Goal: Task Accomplishment & Management: Manage account settings

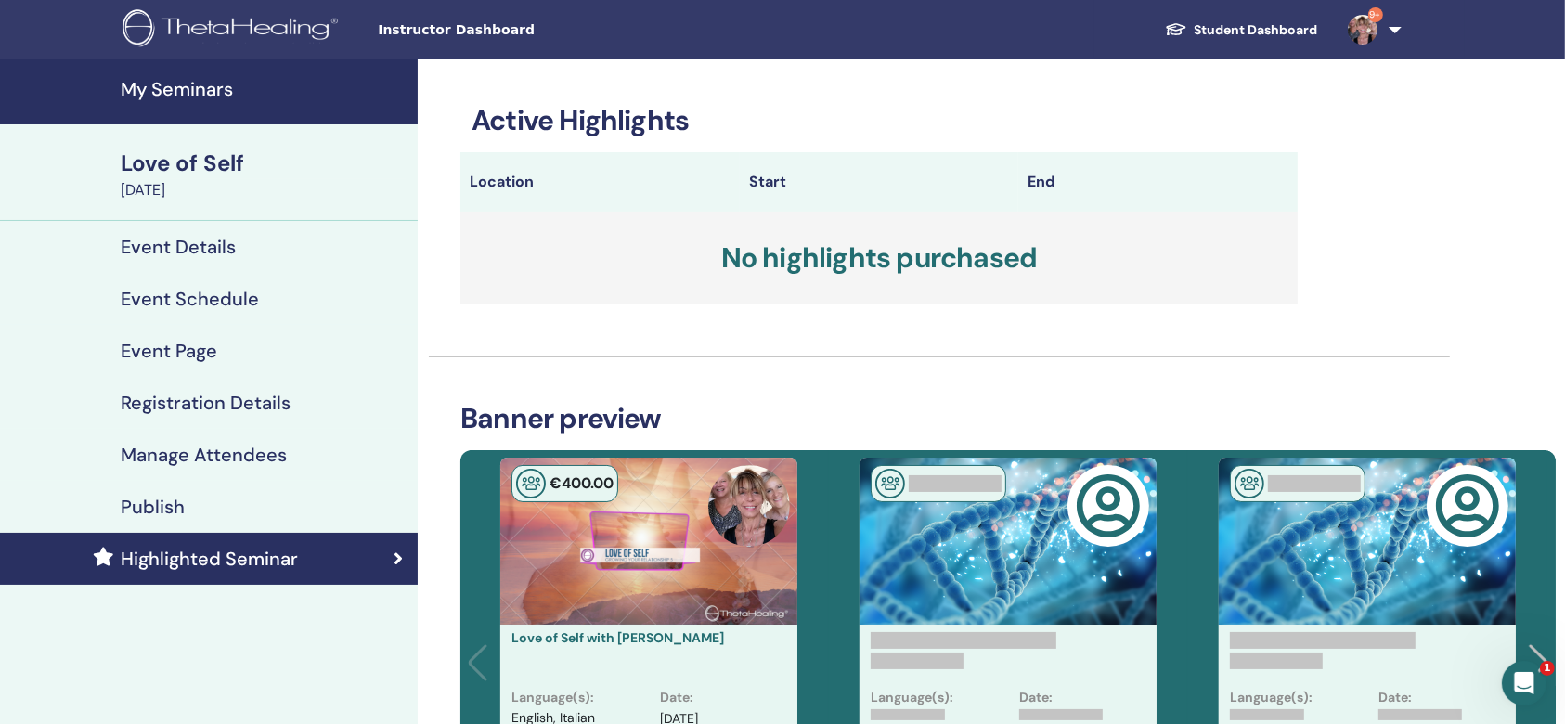
click at [183, 167] on div "Love of Self" at bounding box center [264, 164] width 286 height 32
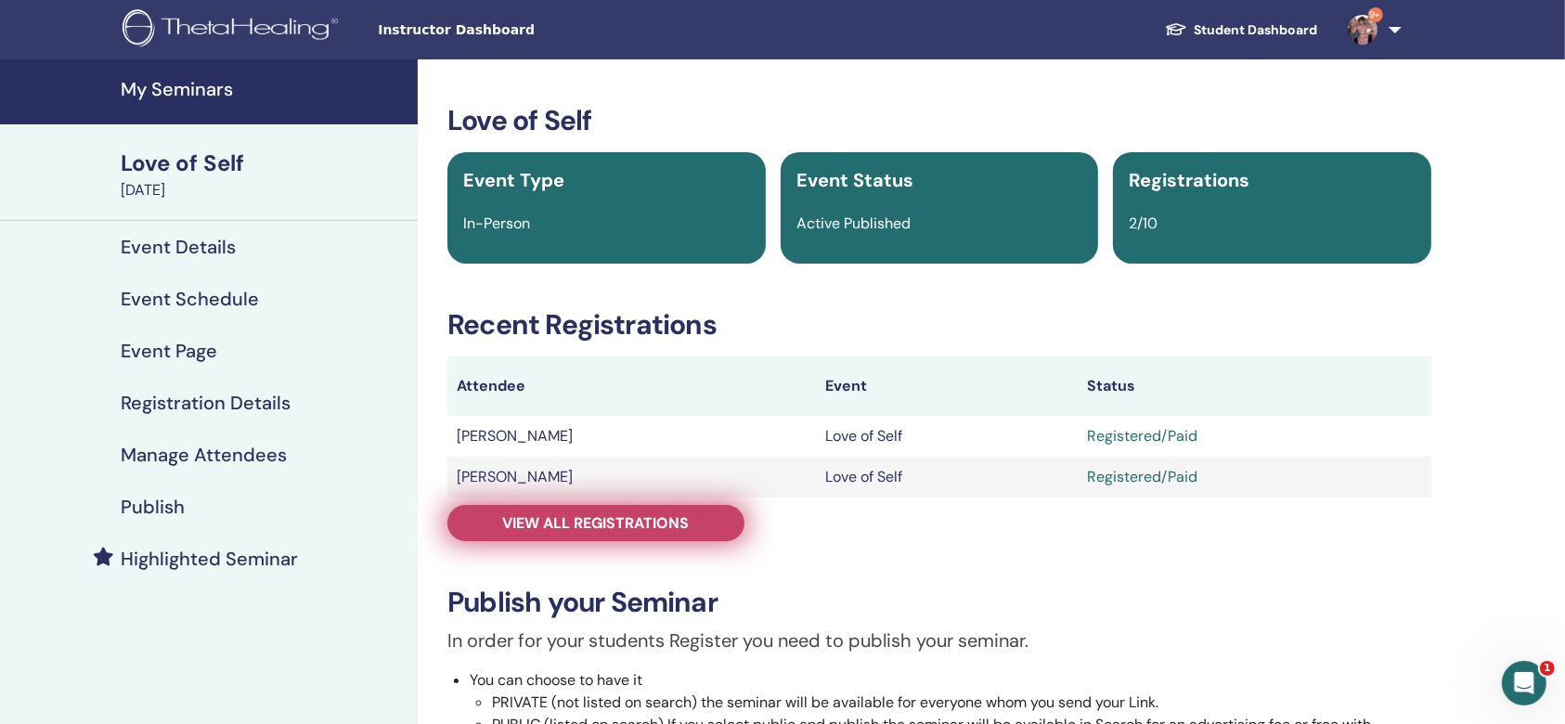
click at [692, 528] on link "View all registrations" at bounding box center [595, 523] width 297 height 36
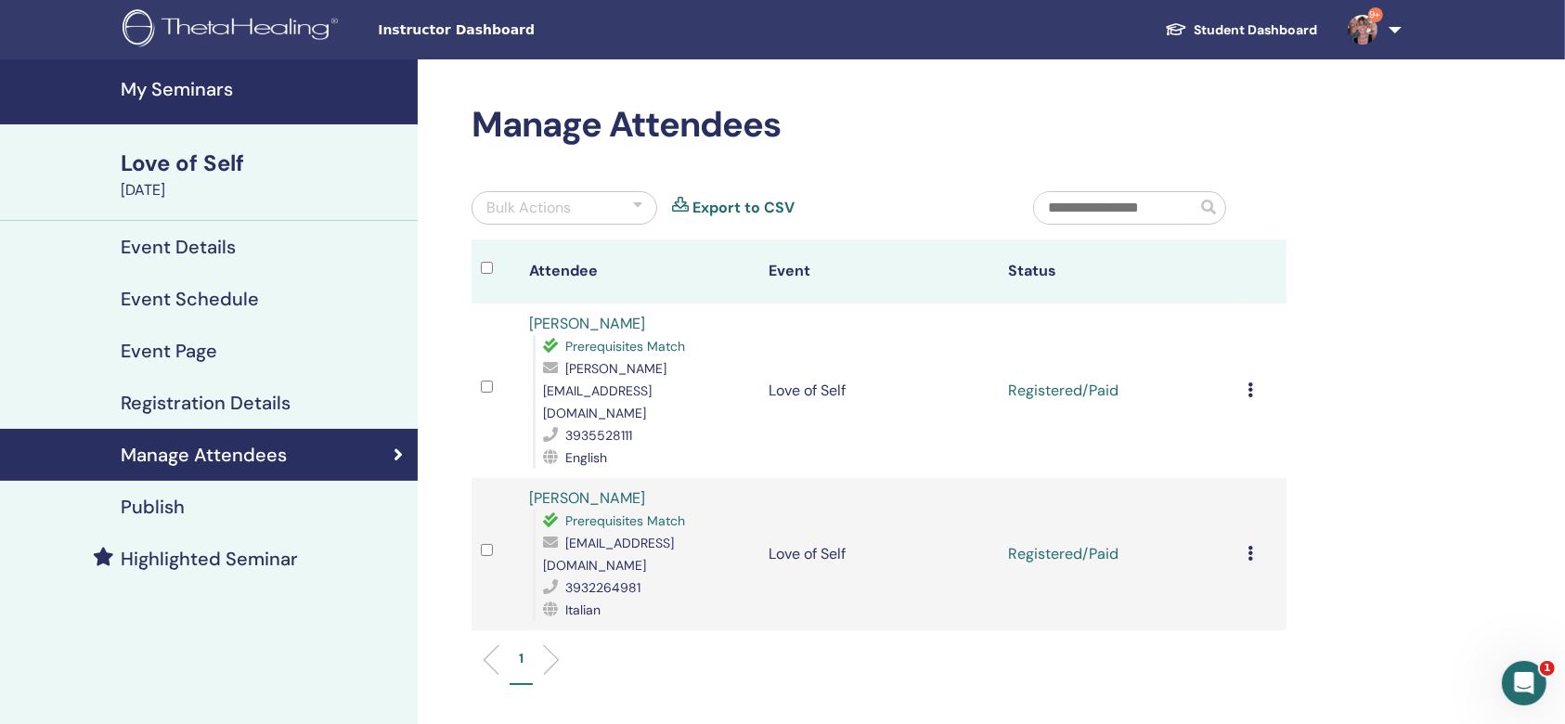
click at [1246, 372] on td "Cancel Registration Do not auto-certify Mark as Paid Mark as Unpaid Mark as Abs…" at bounding box center [1262, 390] width 48 height 174
click at [1251, 382] on icon at bounding box center [1250, 389] width 6 height 15
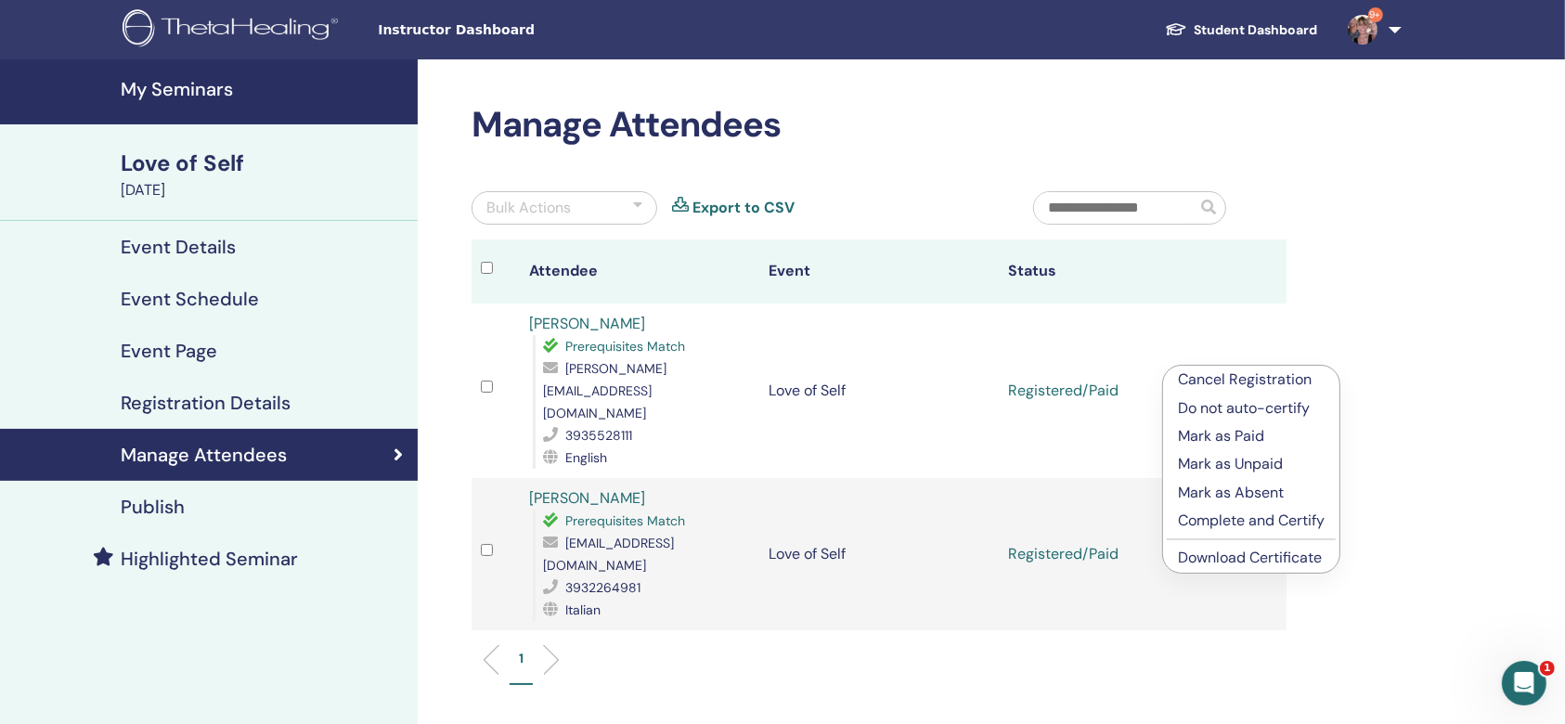
click at [1250, 510] on p "Complete and Certify" at bounding box center [1251, 521] width 147 height 22
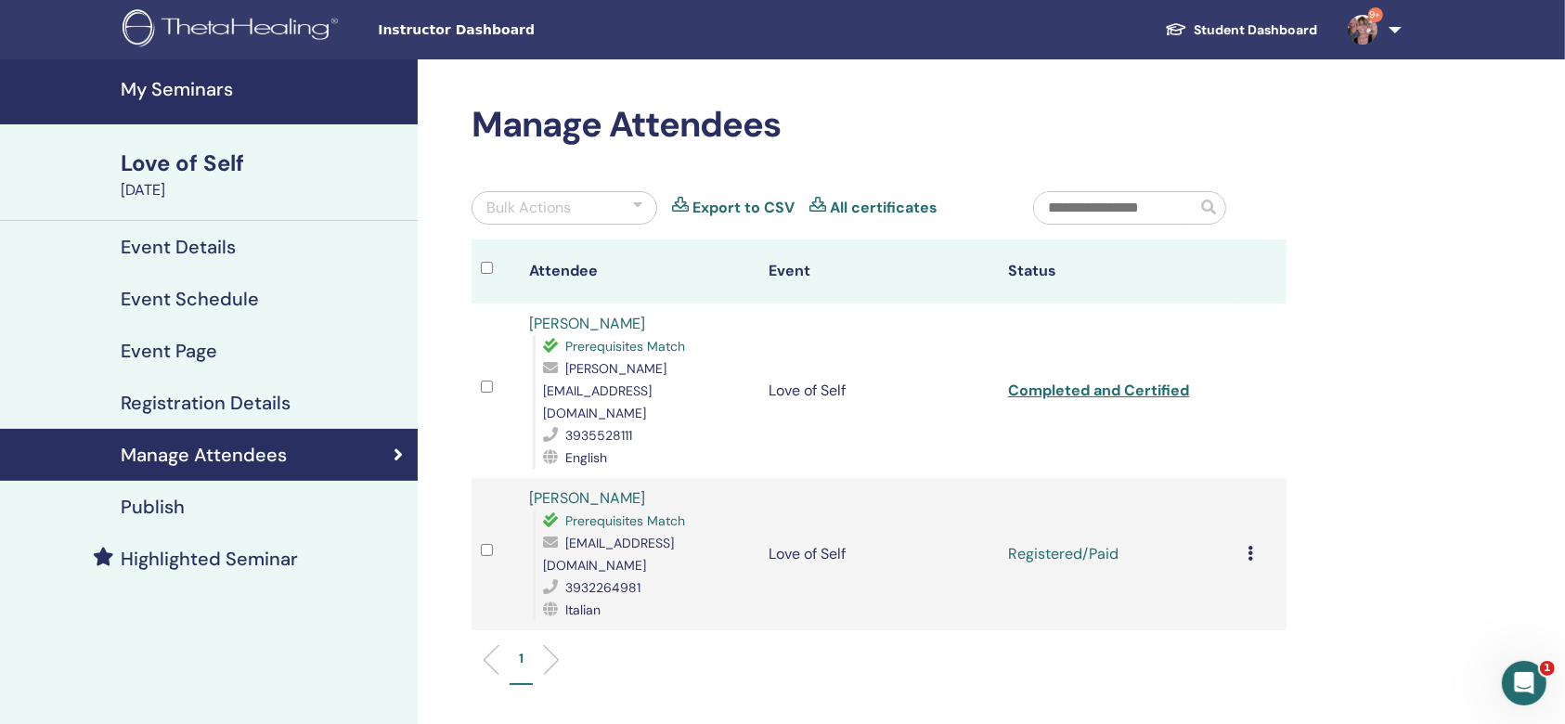
click at [1251, 546] on icon at bounding box center [1250, 553] width 6 height 15
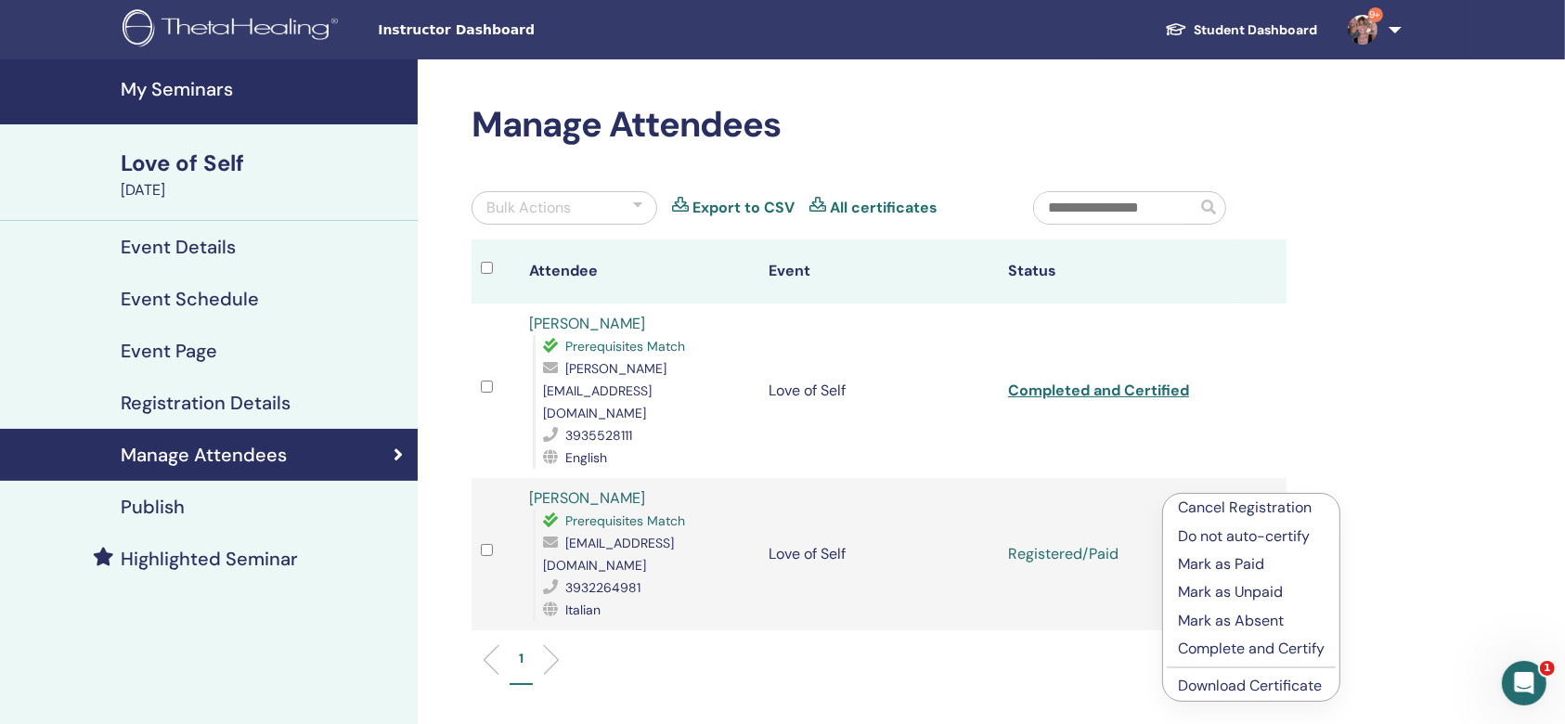
click at [1243, 644] on p "Complete and Certify" at bounding box center [1251, 649] width 147 height 22
